Goal: Information Seeking & Learning: Learn about a topic

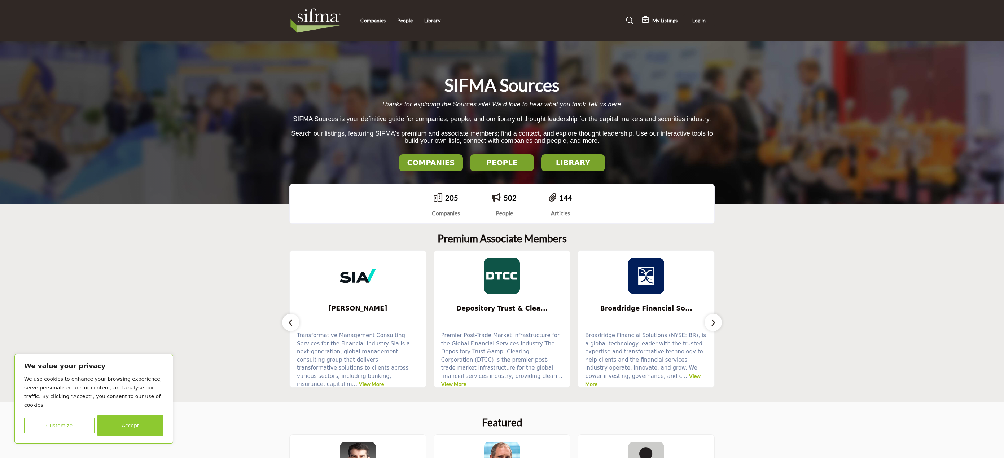
click at [461, 165] on h2 "LIBRARY" at bounding box center [431, 162] width 60 height 9
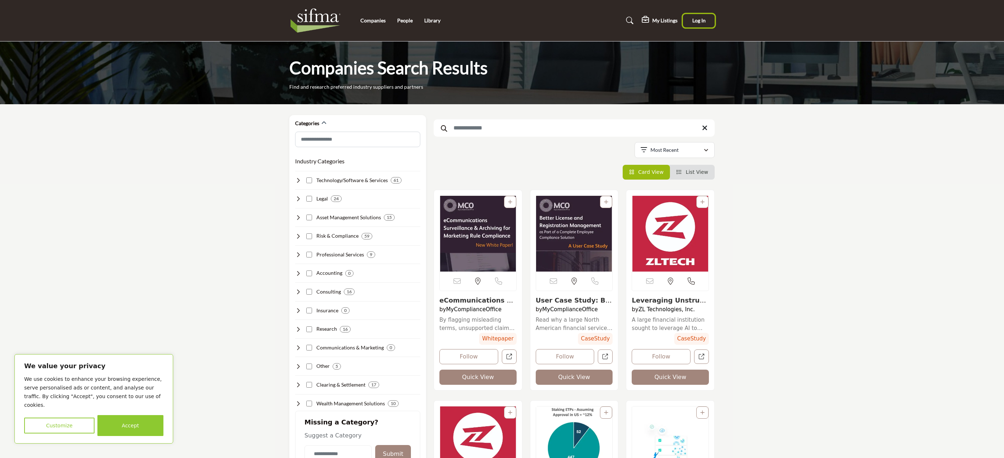
click at [694, 23] on span "Log In" at bounding box center [698, 20] width 13 height 6
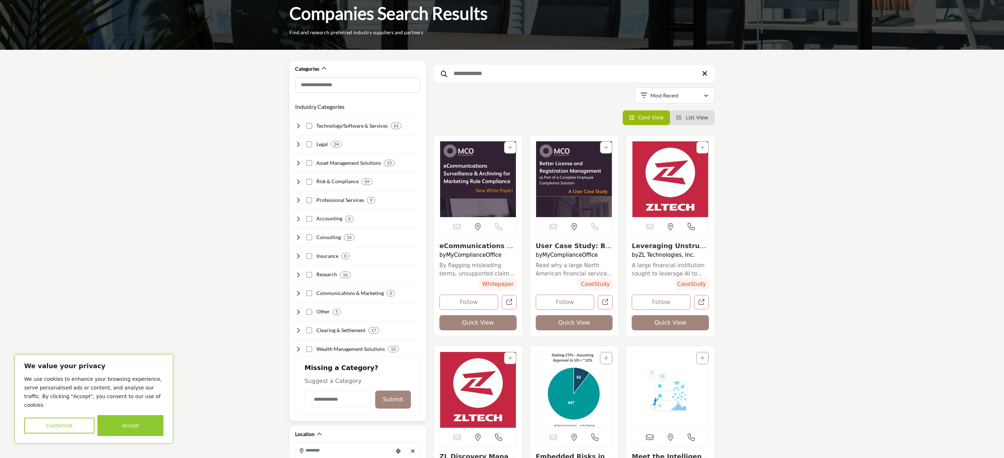
scroll to position [72, 0]
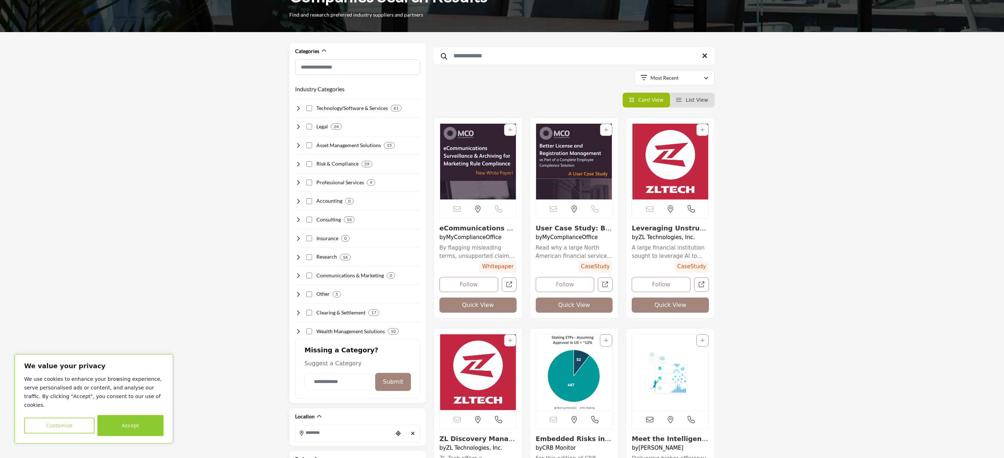
click at [63, 424] on button "Customize" at bounding box center [59, 426] width 70 height 16
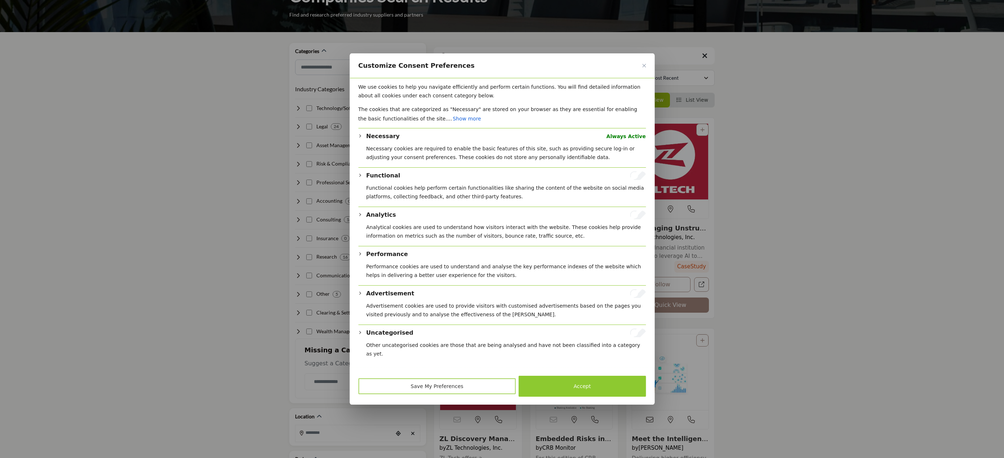
click at [468, 386] on button "Save My Preferences" at bounding box center [437, 386] width 158 height 16
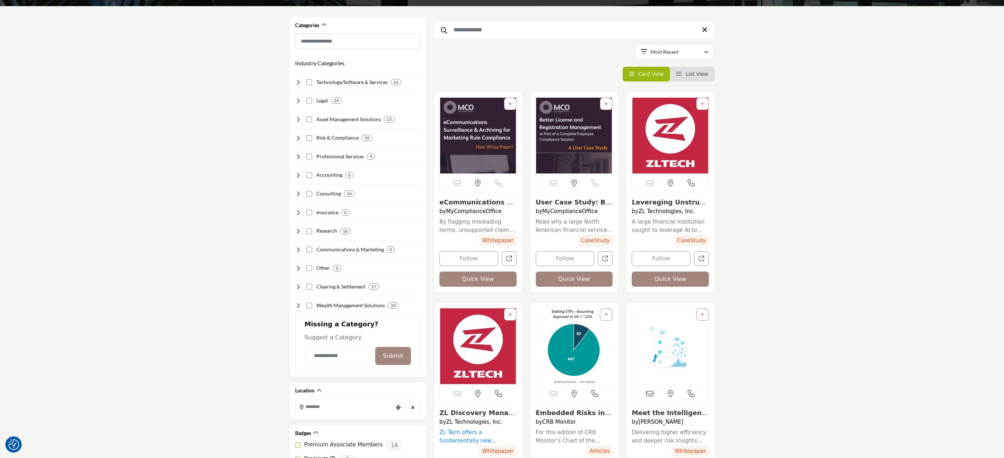
scroll to position [36, 0]
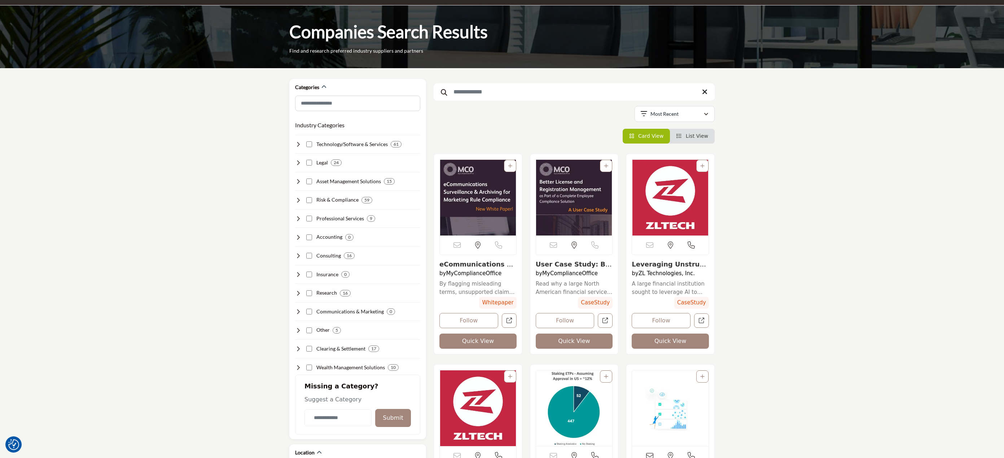
click at [431, 23] on div "Companies Search Results Find and research preferred industry suppliers and par…" at bounding box center [502, 36] width 1004 height 63
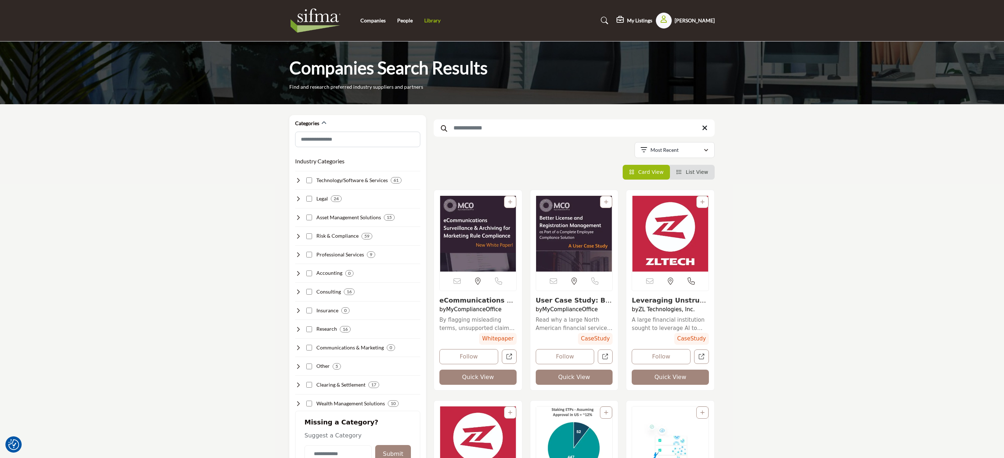
click at [432, 22] on link "Library" at bounding box center [432, 20] width 16 height 6
click at [576, 128] on input "Search Keyword" at bounding box center [574, 127] width 281 height 17
type input "***"
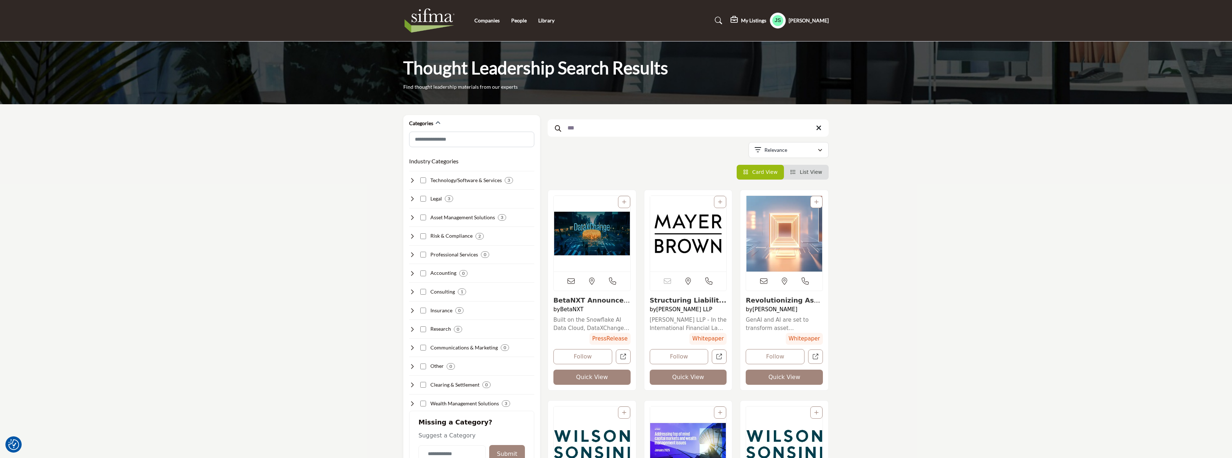
click at [815, 176] on li "List View" at bounding box center [806, 172] width 45 height 15
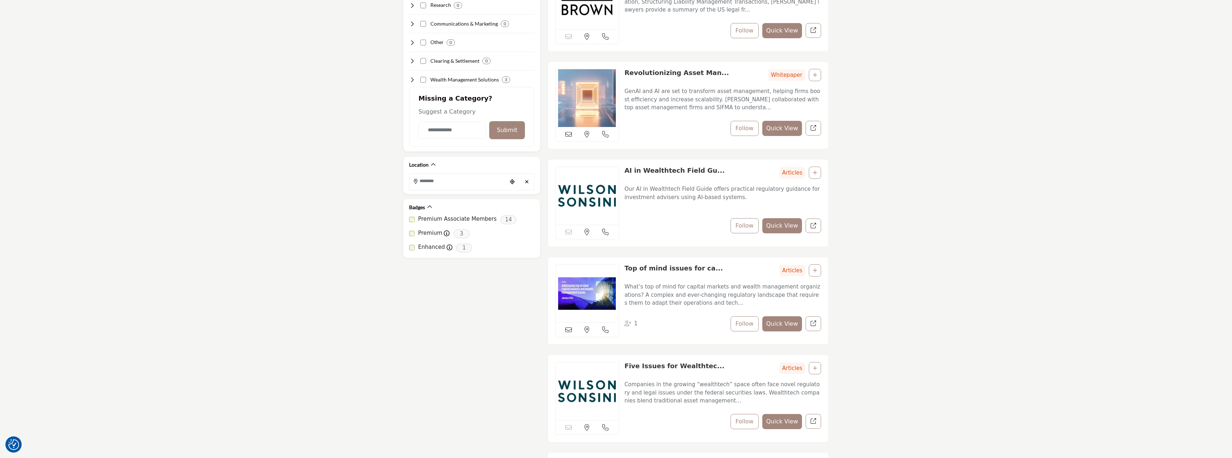
scroll to position [325, 0]
click at [937, 395] on section "Categories Industry Categories Clear 3 2 2 2 2 2" at bounding box center [616, 174] width 1232 height 788
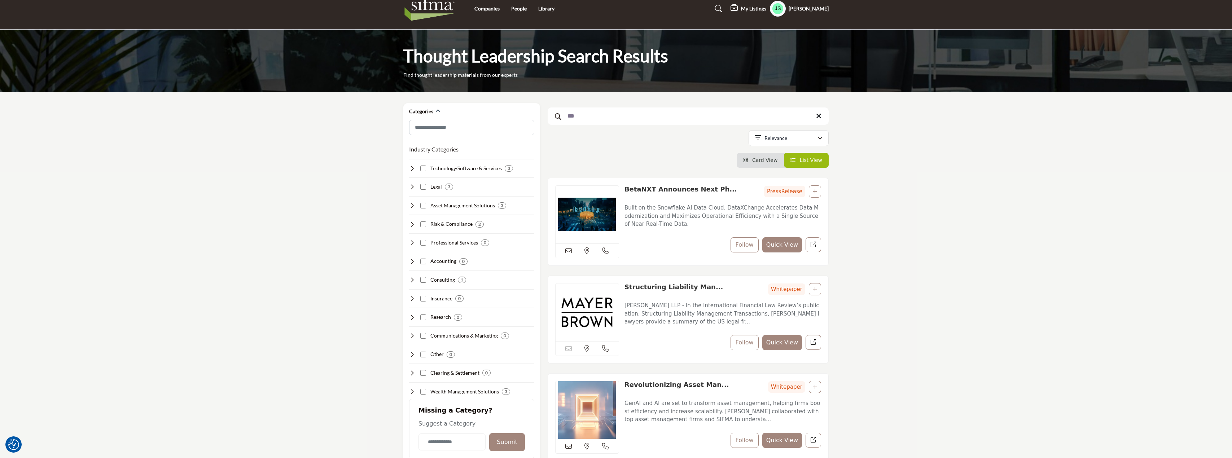
scroll to position [0, 0]
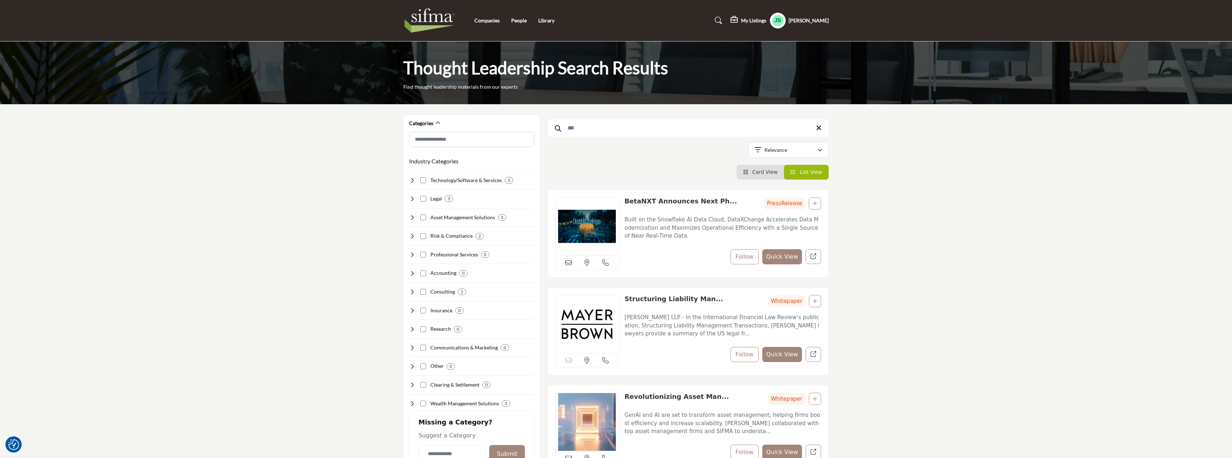
click at [426, 19] on img at bounding box center [431, 20] width 56 height 29
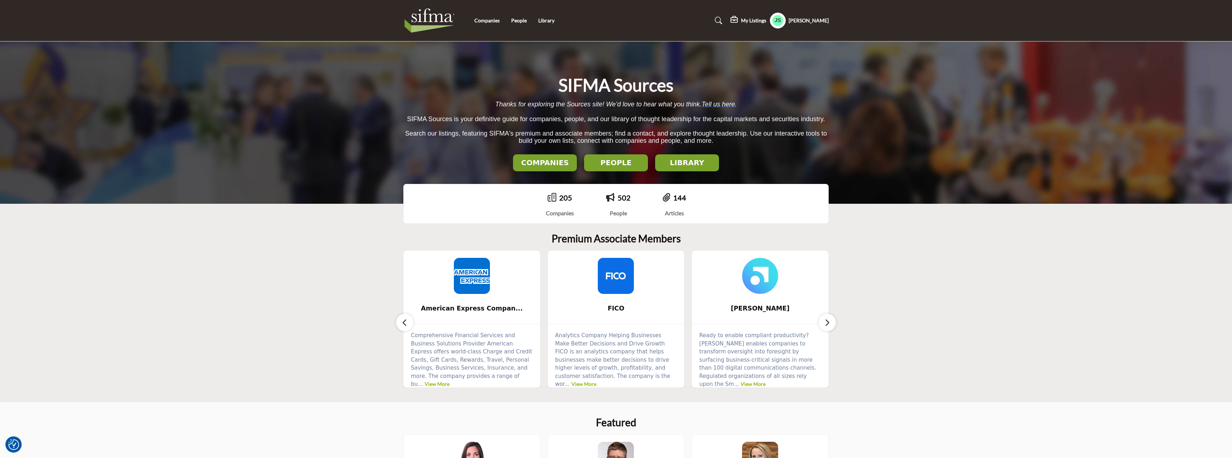
drag, startPoint x: 944, startPoint y: 298, endPoint x: 984, endPoint y: 305, distance: 41.1
click at [944, 298] on section "Premium Associate Members American Express Compan... ... View More ..." at bounding box center [616, 310] width 1232 height 184
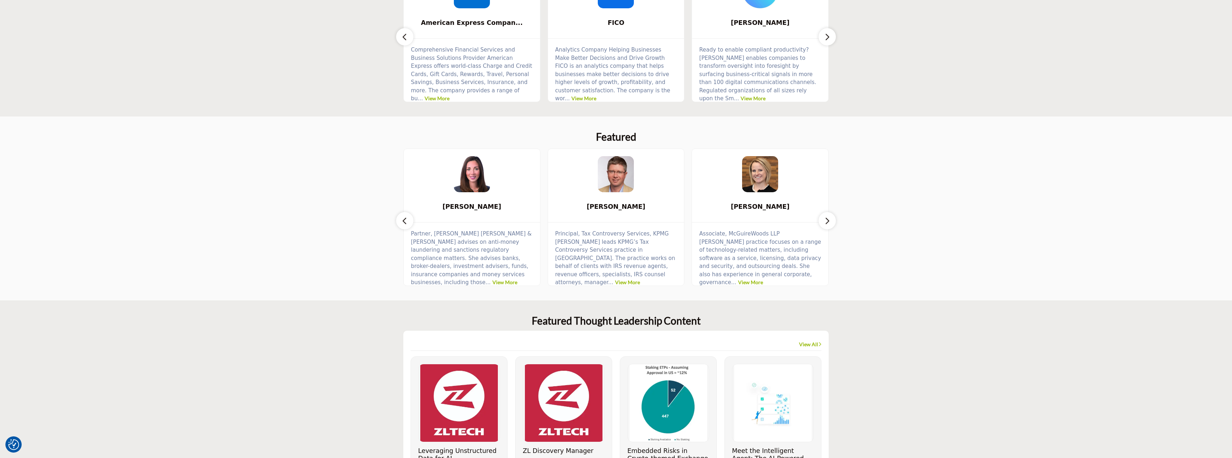
scroll to position [216, 0]
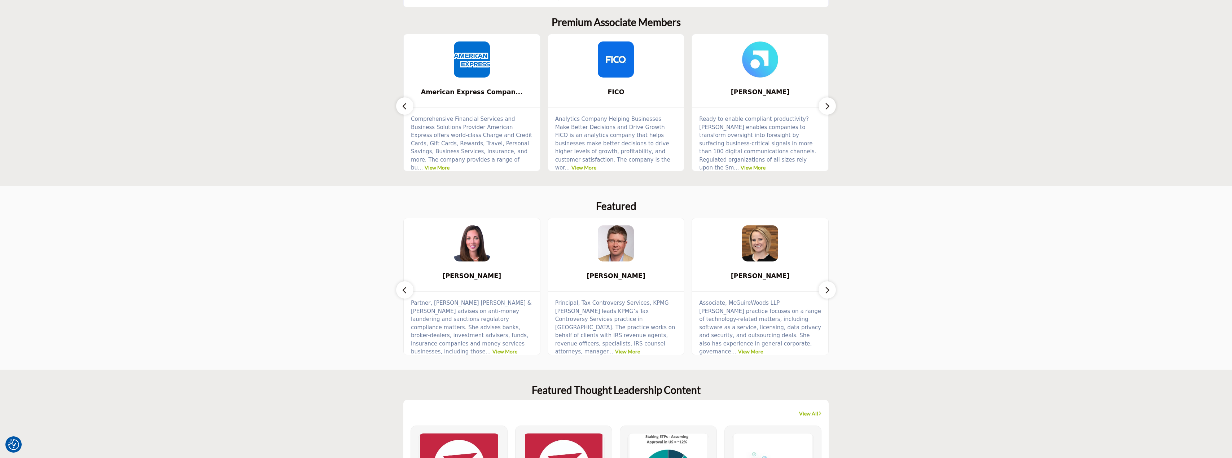
click at [831, 290] on button "button" at bounding box center [827, 289] width 17 height 17
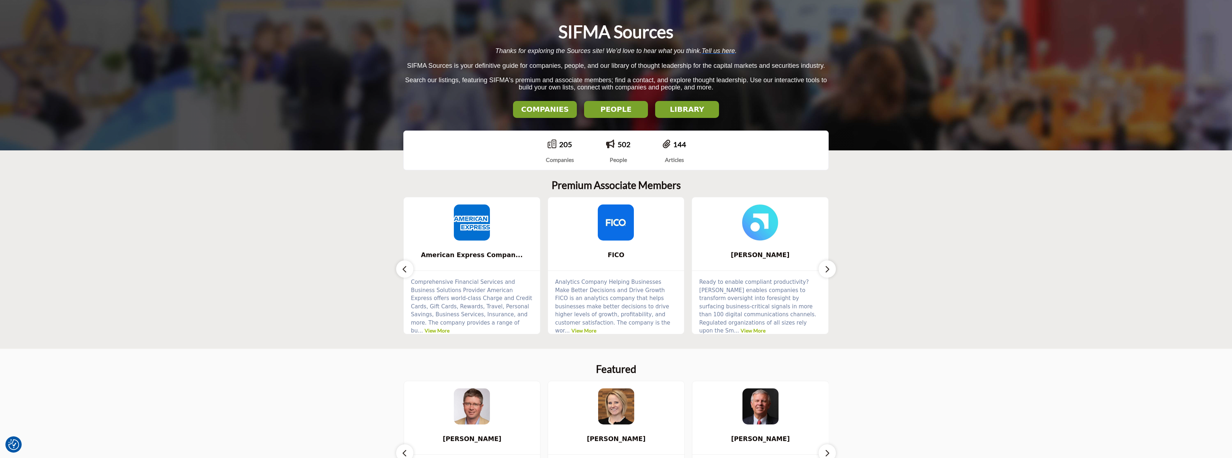
scroll to position [0, 0]
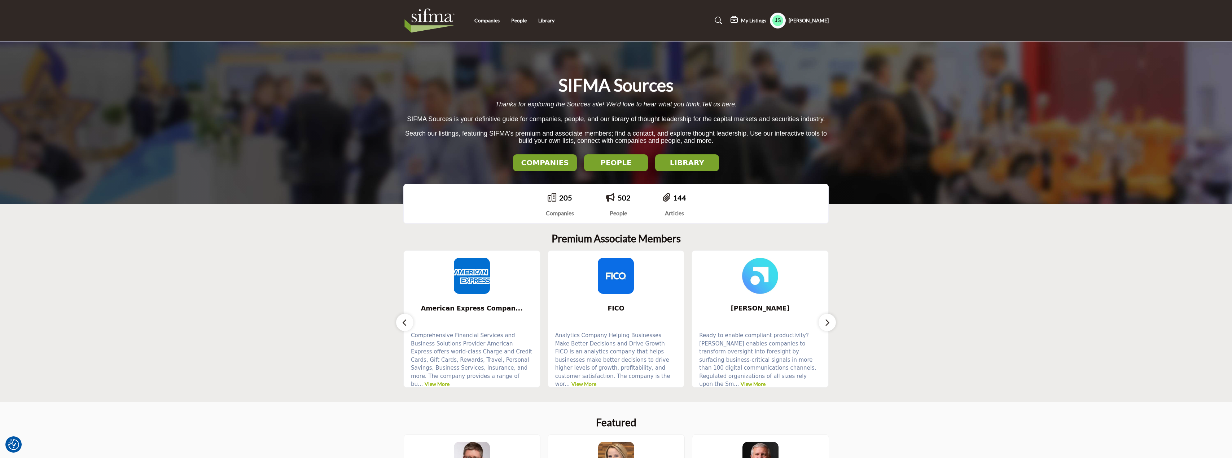
click at [750, 19] on h5 "My Listings" at bounding box center [753, 20] width 25 height 6
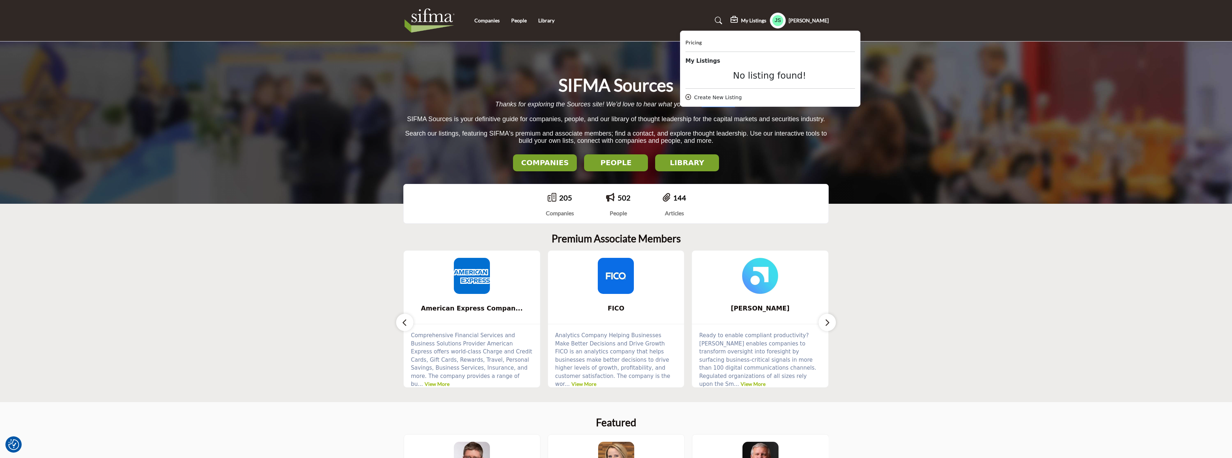
click at [664, 23] on div "My Listings Pricing" at bounding box center [729, 21] width 200 height 16
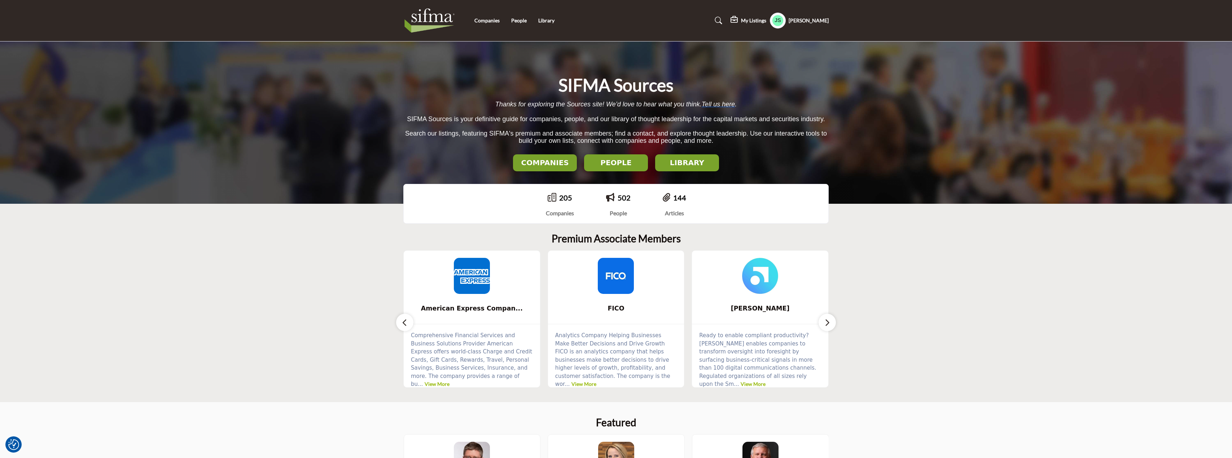
click at [445, 21] on img at bounding box center [431, 20] width 56 height 29
